Goal: Information Seeking & Learning: Learn about a topic

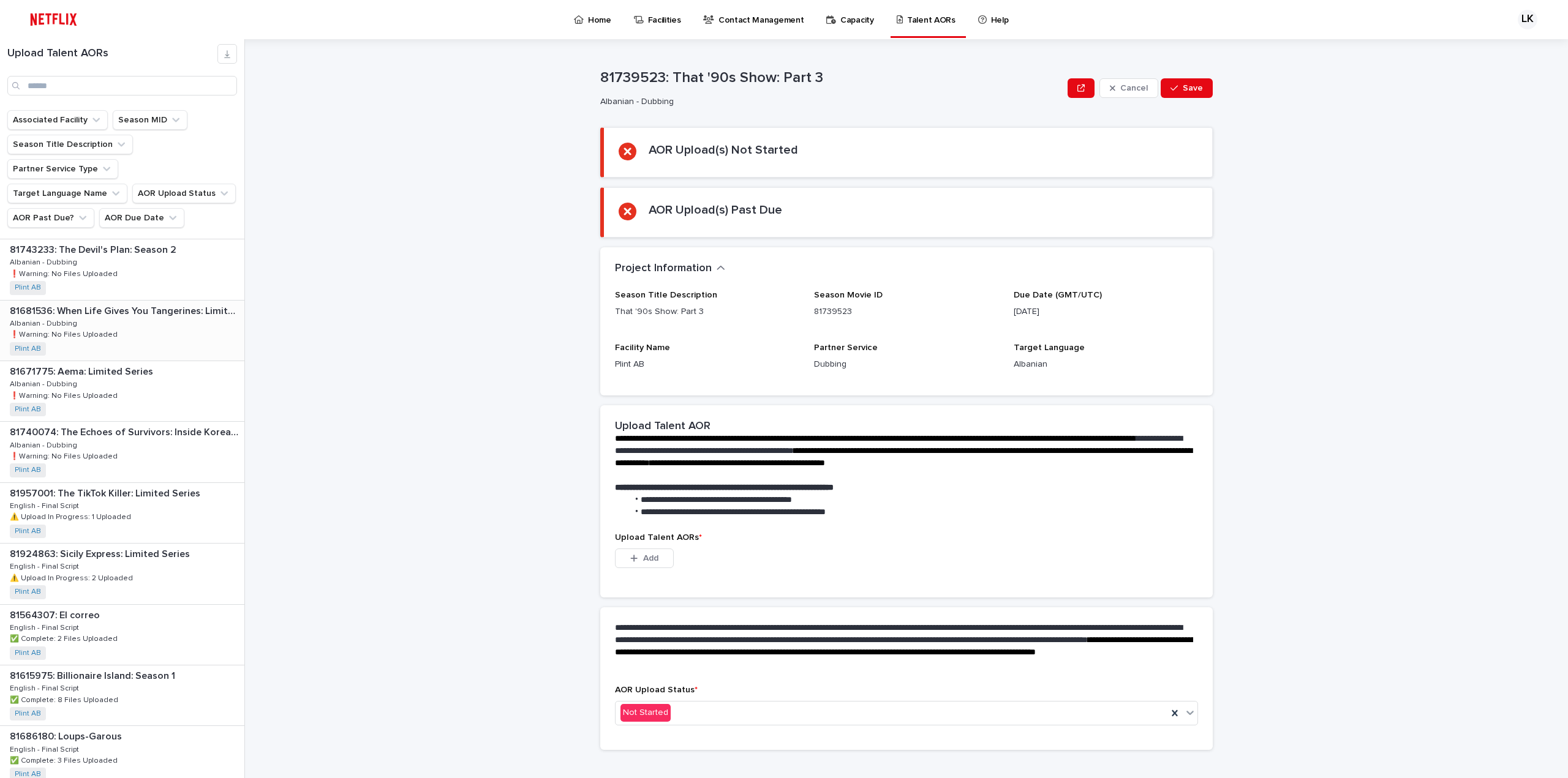
scroll to position [183, 0]
click at [147, 540] on div "81924863: Sicily Express: Limited Series 81924863: Sicily Express: Limited Seri…" at bounding box center [122, 570] width 245 height 60
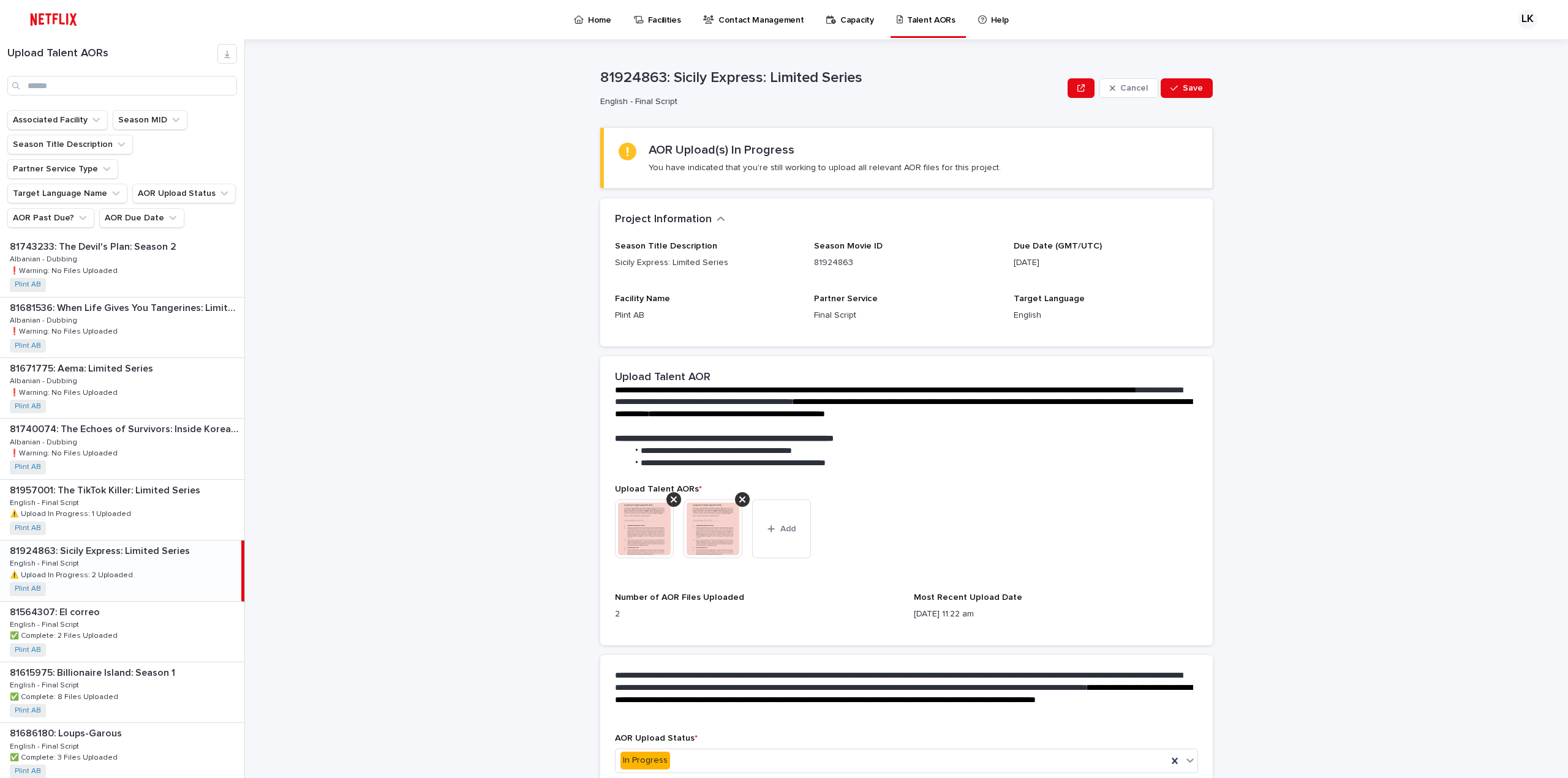
click at [638, 528] on img at bounding box center [644, 529] width 59 height 59
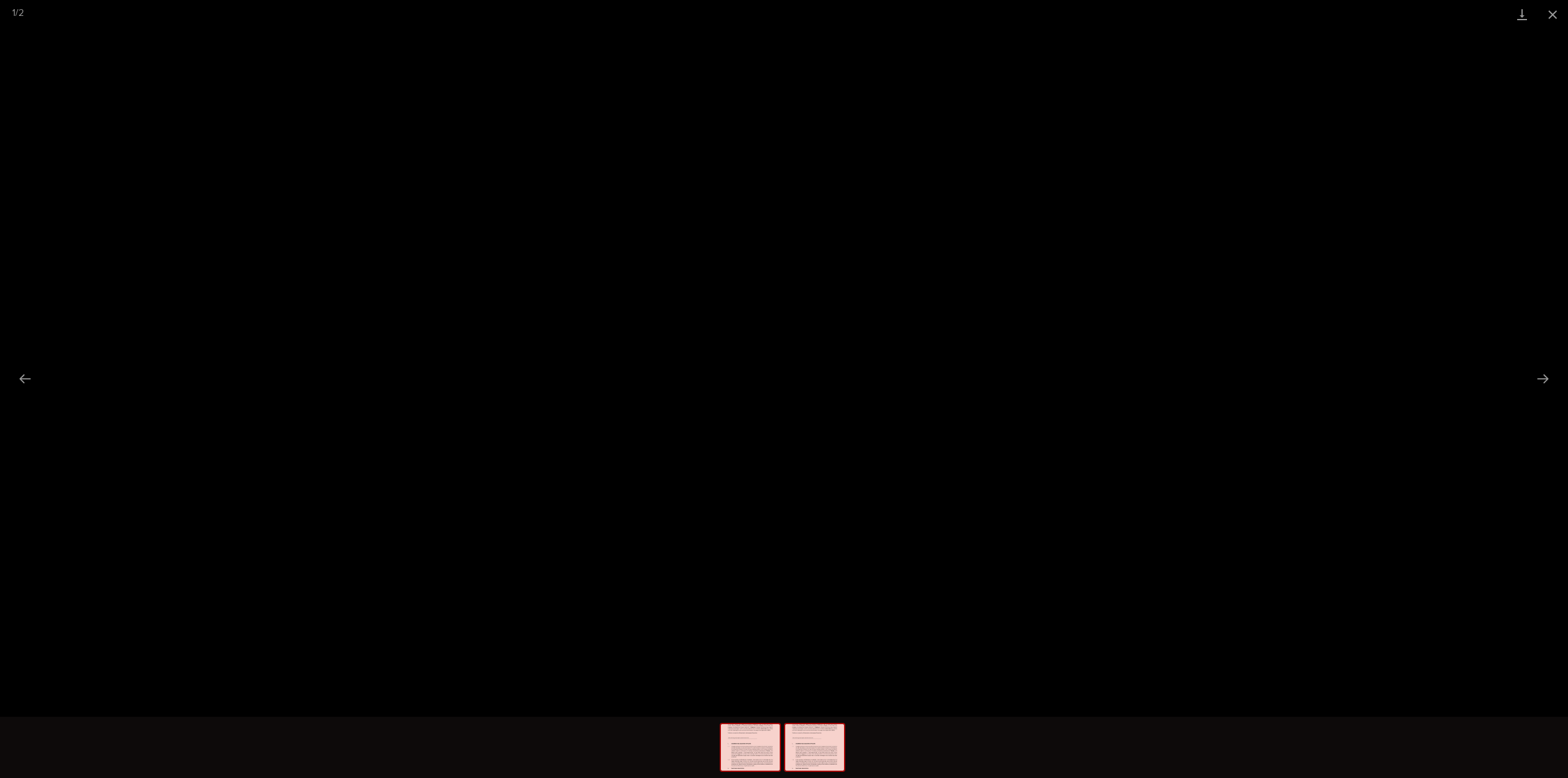
click at [817, 746] on img at bounding box center [815, 747] width 59 height 47
click at [760, 750] on img at bounding box center [750, 747] width 59 height 47
click at [1560, 13] on button "Close gallery" at bounding box center [1553, 14] width 31 height 28
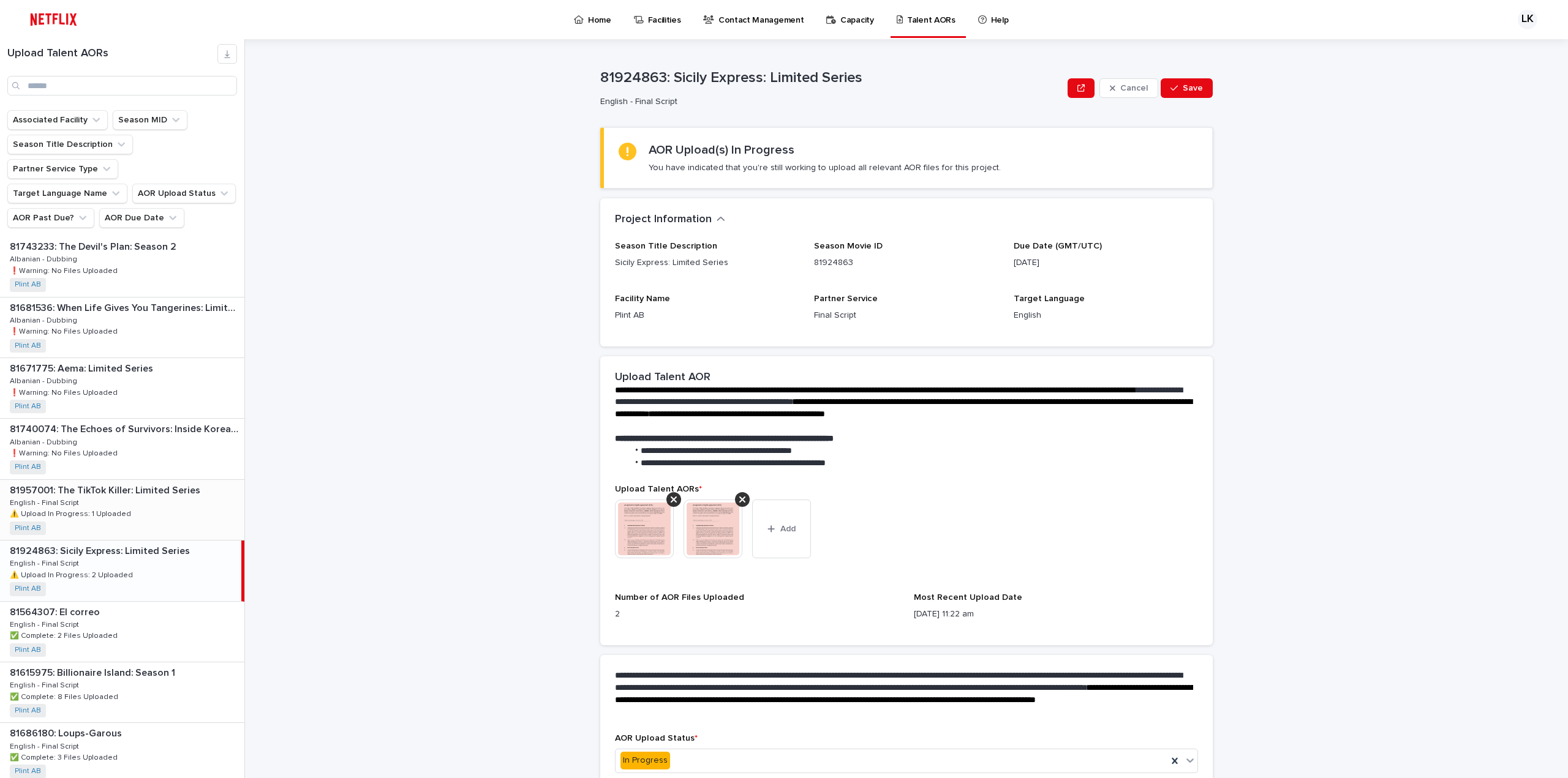
click at [152, 480] on div "81957001: The TikTok Killer: Limited Series 81957001: The TikTok Killer: Limite…" at bounding box center [122, 510] width 245 height 60
click at [99, 480] on div "81957001: The TikTok Killer: Limited Series 81957001: The TikTok Killer: Limite…" at bounding box center [120, 510] width 241 height 60
click at [642, 542] on img at bounding box center [644, 529] width 59 height 59
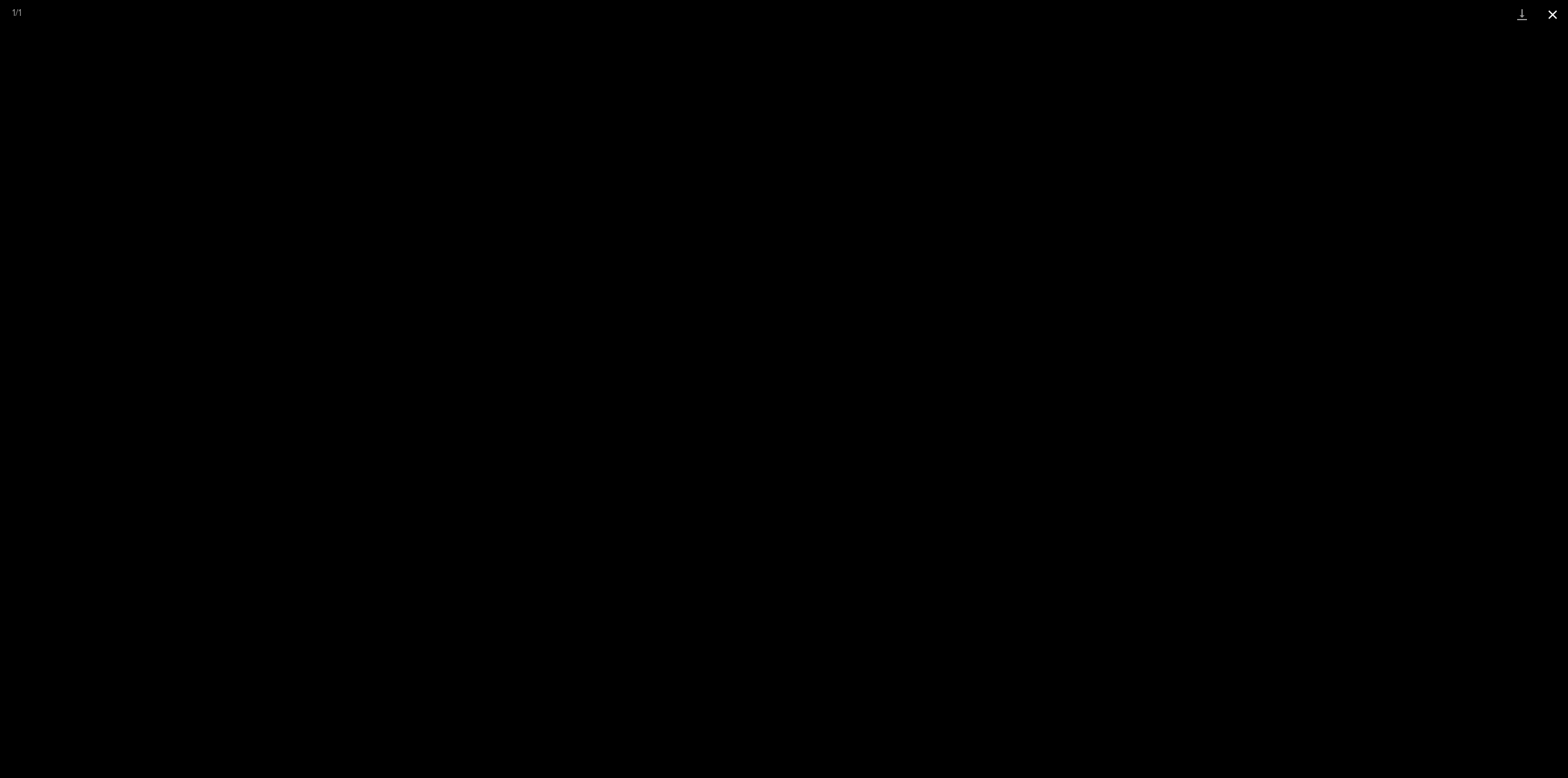
click at [1552, 15] on button "Close gallery" at bounding box center [1553, 14] width 31 height 28
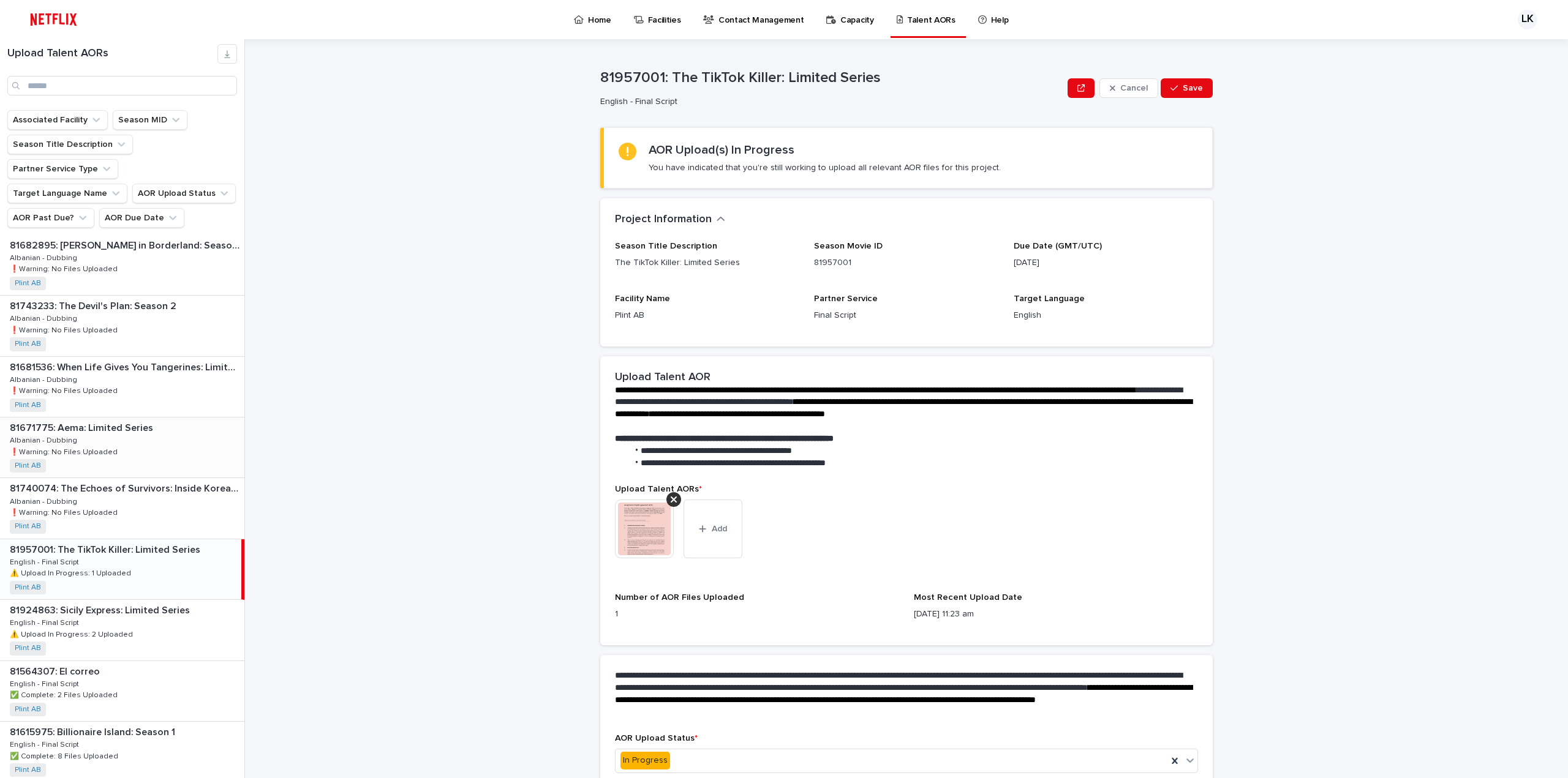
scroll to position [245, 0]
